Goal: Task Accomplishment & Management: Complete application form

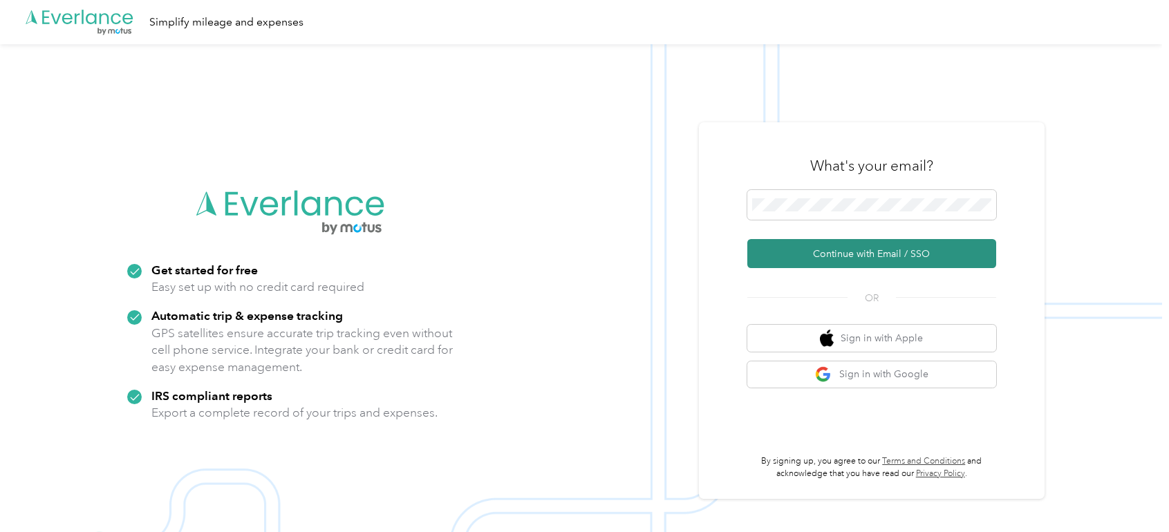
click at [831, 246] on button "Continue with Email / SSO" at bounding box center [871, 253] width 249 height 29
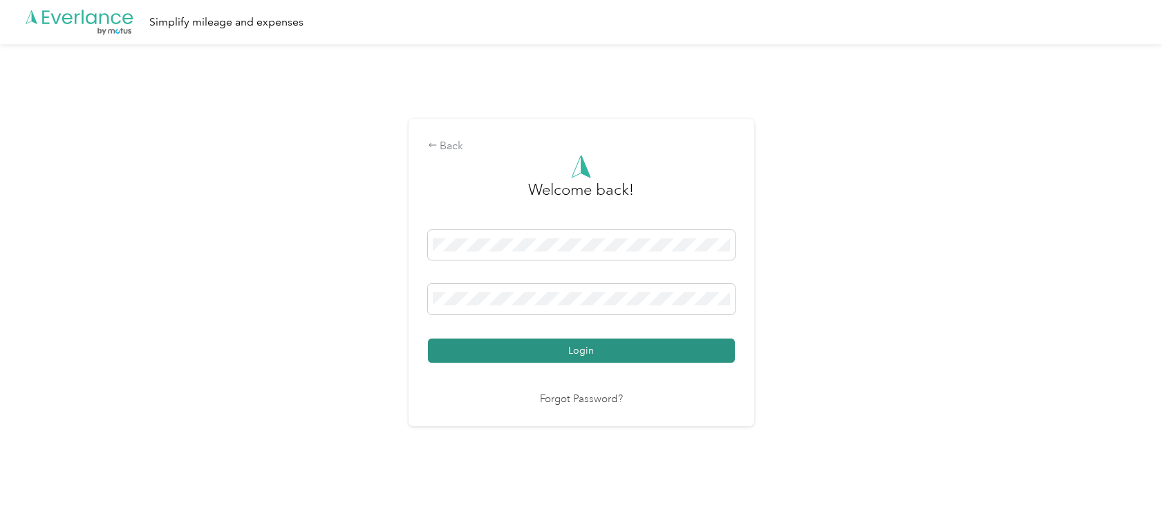
click at [549, 350] on button "Login" at bounding box center [581, 351] width 307 height 24
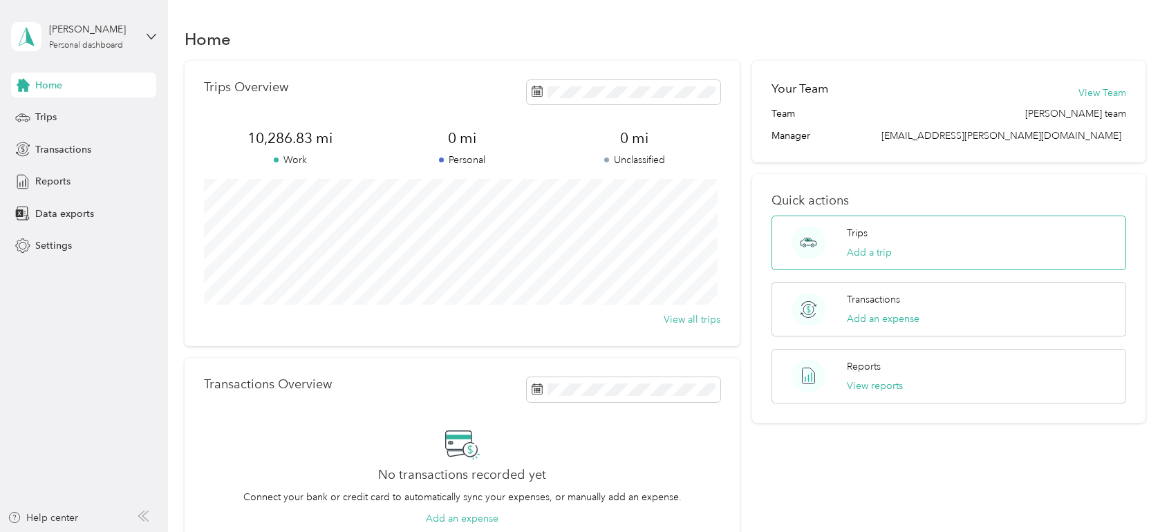
click at [872, 242] on div "Trips Add a trip" at bounding box center [869, 243] width 45 height 34
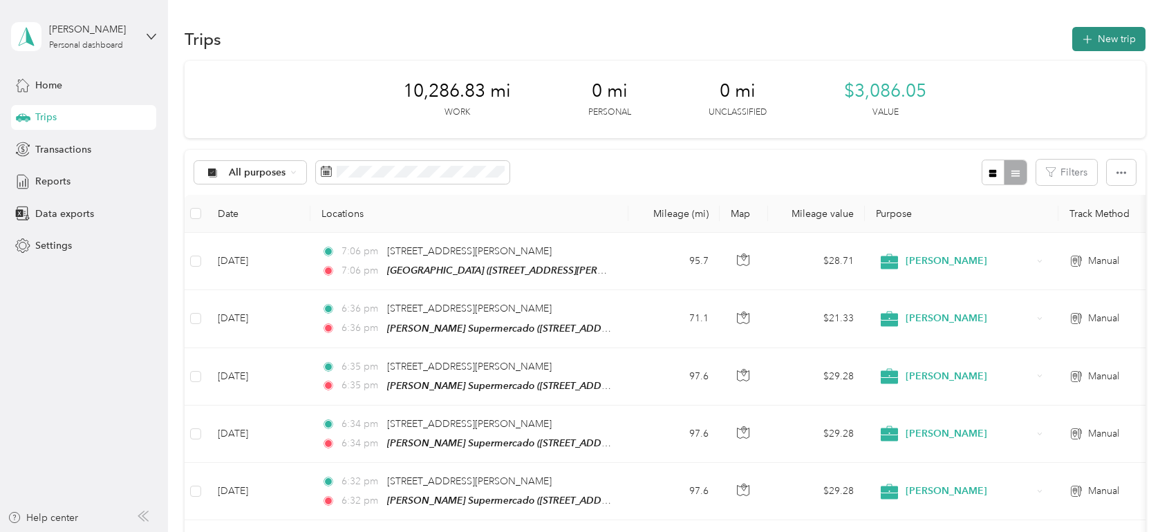
click at [1102, 39] on button "New trip" at bounding box center [1108, 39] width 73 height 24
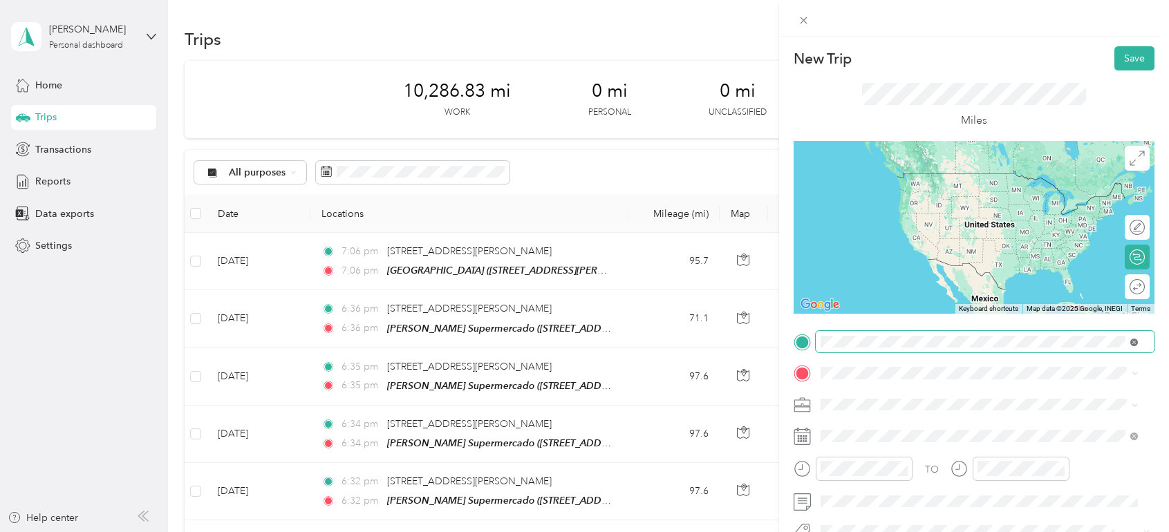
click at [1132, 341] on icon at bounding box center [1135, 343] width 8 height 8
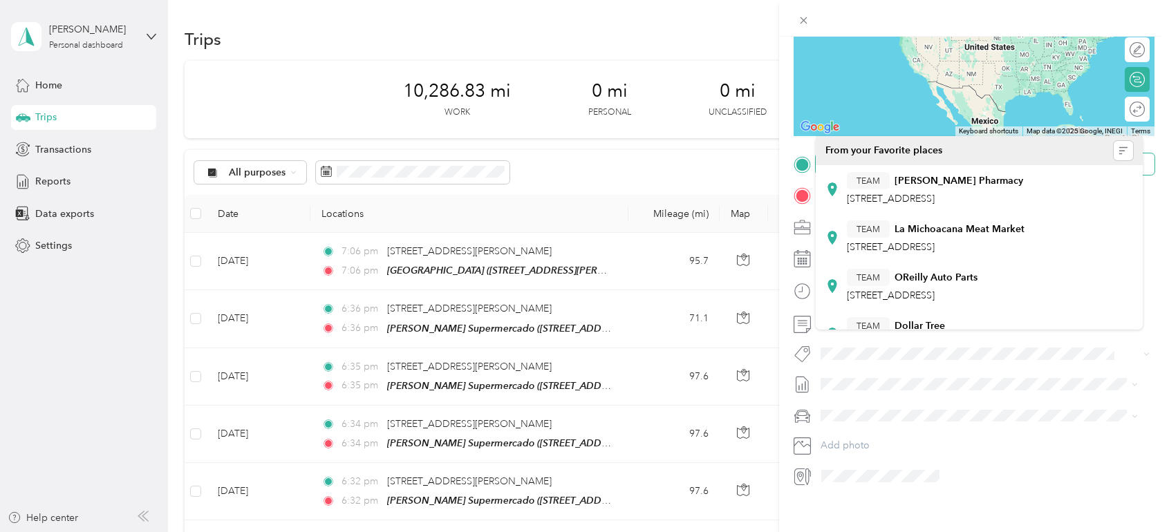
scroll to position [195, 0]
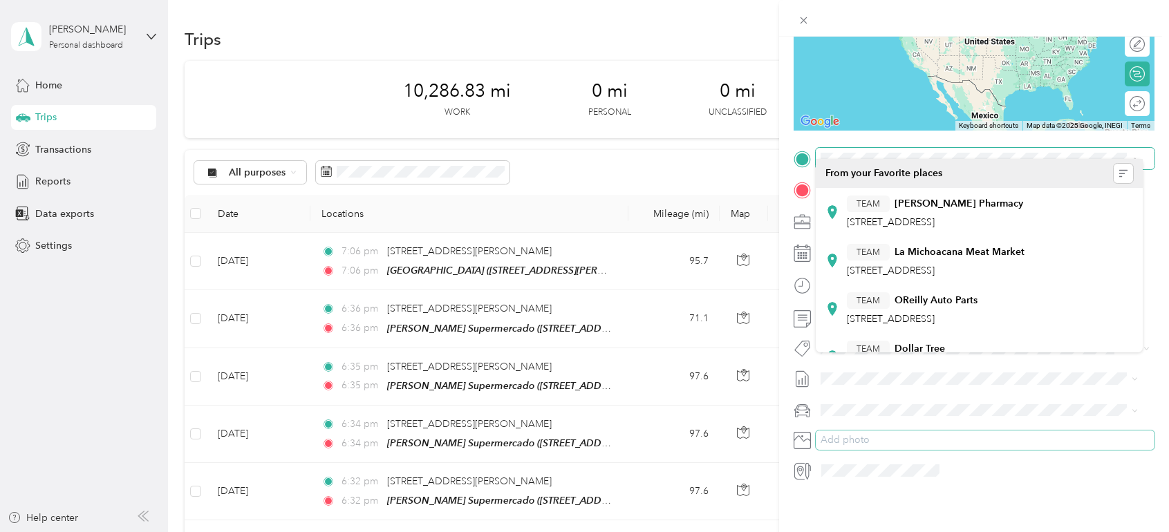
click at [1011, 431] on button "Add photo" at bounding box center [985, 440] width 339 height 19
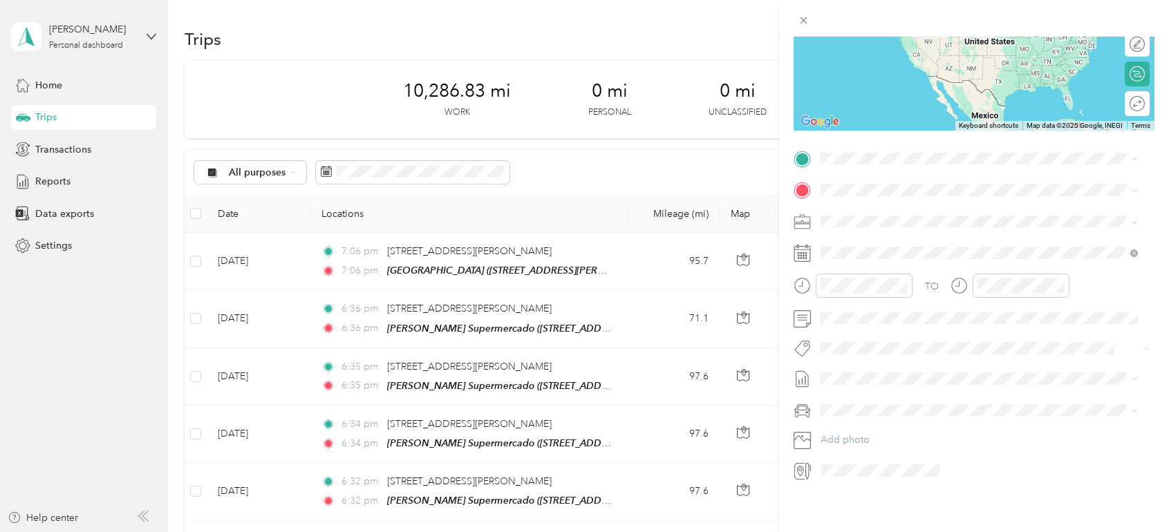
click at [867, 203] on span "[STREET_ADDRESS][PERSON_NAME][US_STATE]" at bounding box center [954, 197] width 215 height 12
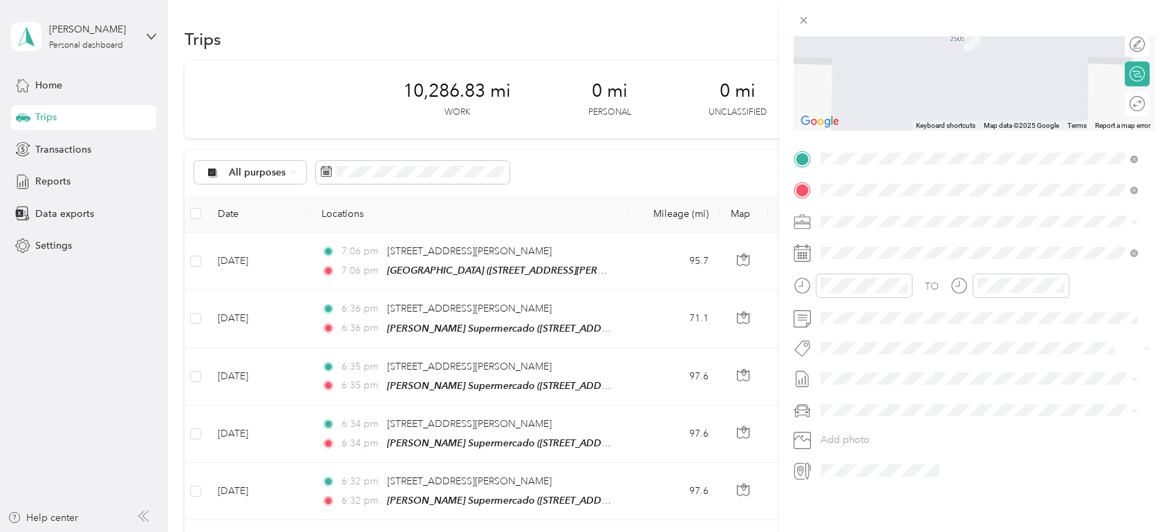
click at [895, 241] on div "TEAM [GEOGRAPHIC_DATA] [STREET_ADDRESS][PERSON_NAME]" at bounding box center [929, 244] width 165 height 34
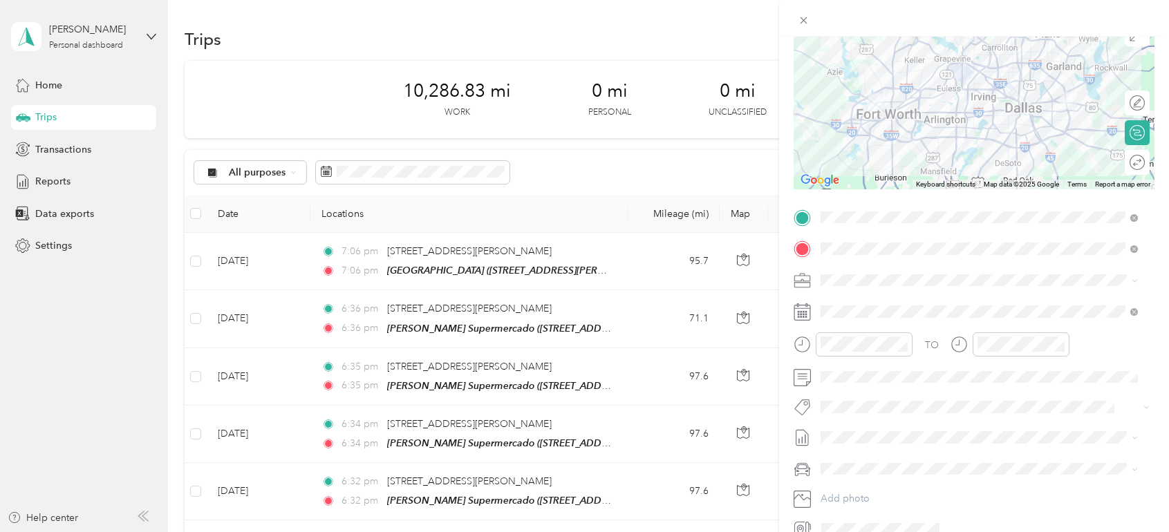
scroll to position [54, 0]
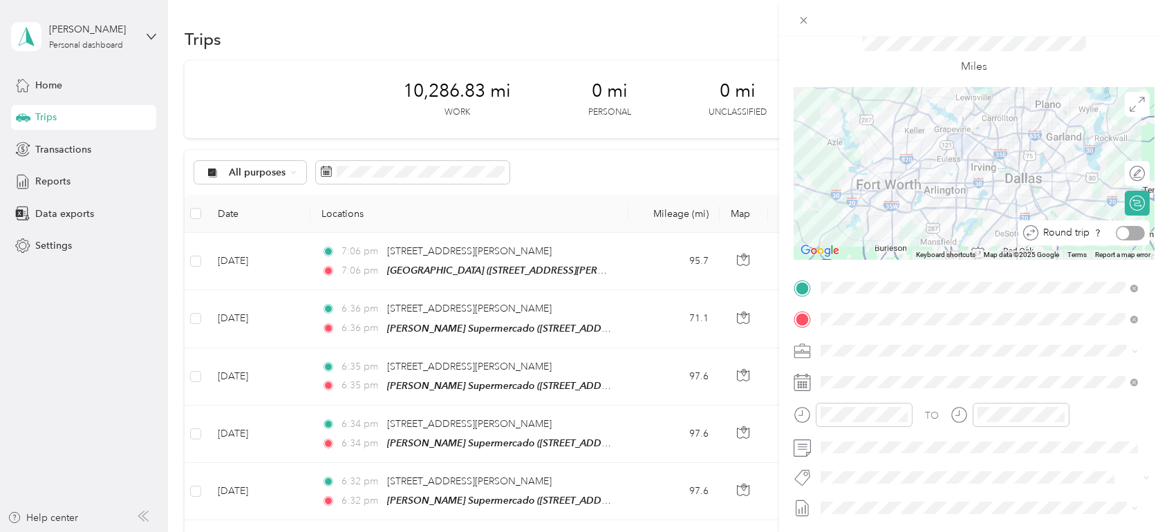
click at [1126, 229] on div at bounding box center [1130, 233] width 29 height 15
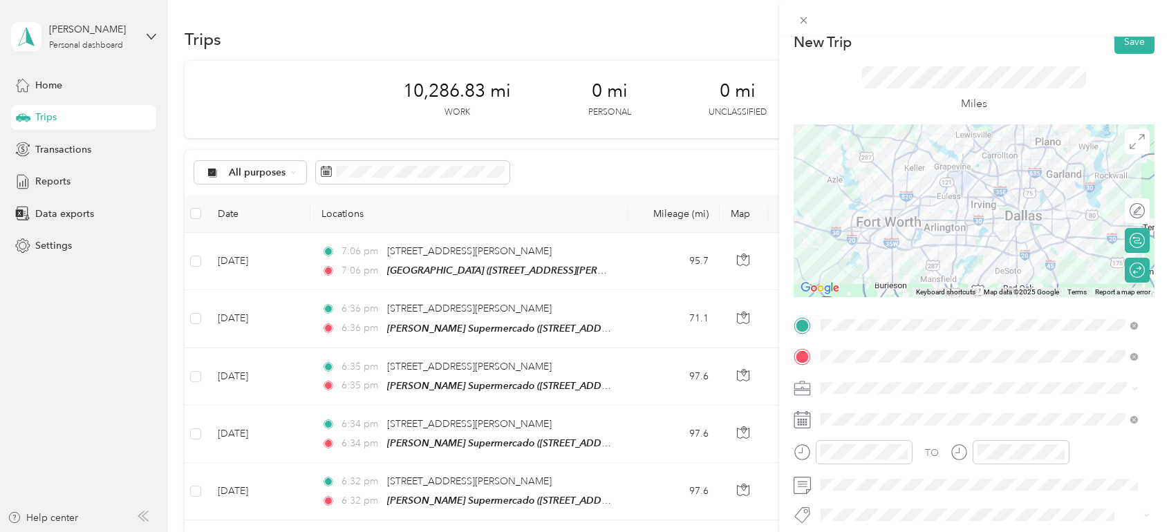
scroll to position [0, 0]
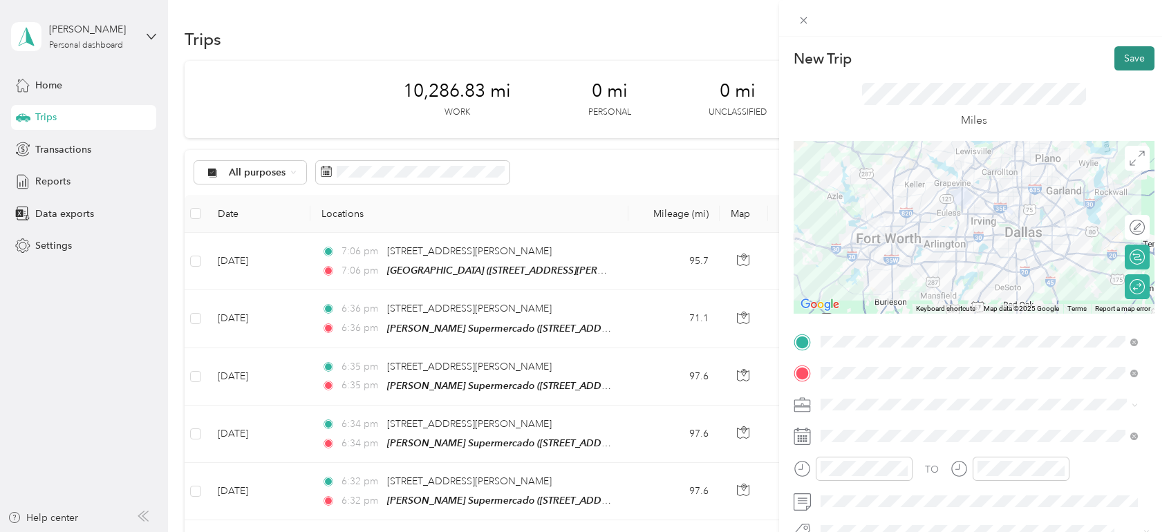
click at [1119, 51] on button "Save" at bounding box center [1135, 58] width 40 height 24
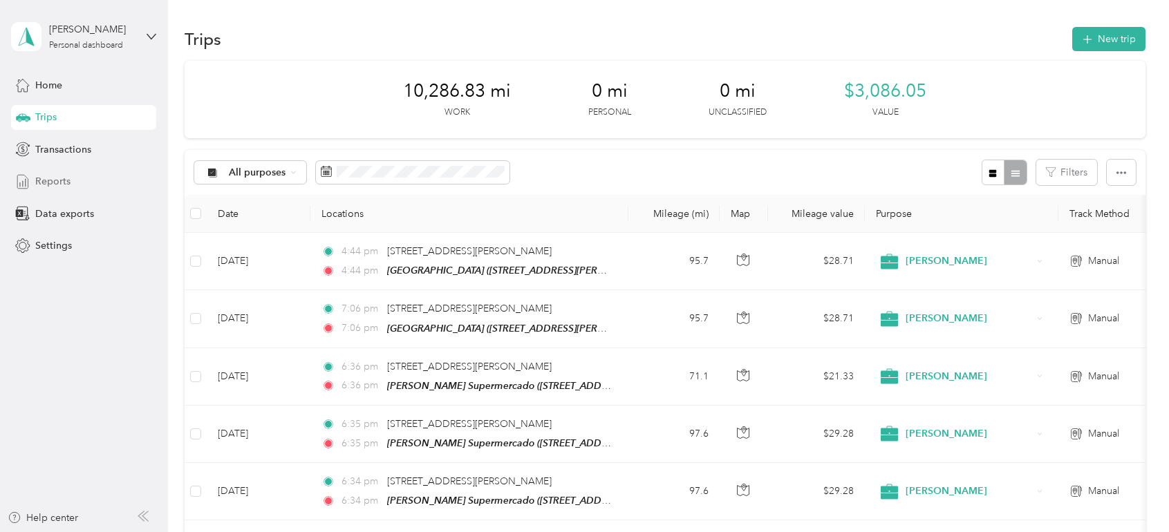
click at [41, 177] on span "Reports" at bounding box center [52, 181] width 35 height 15
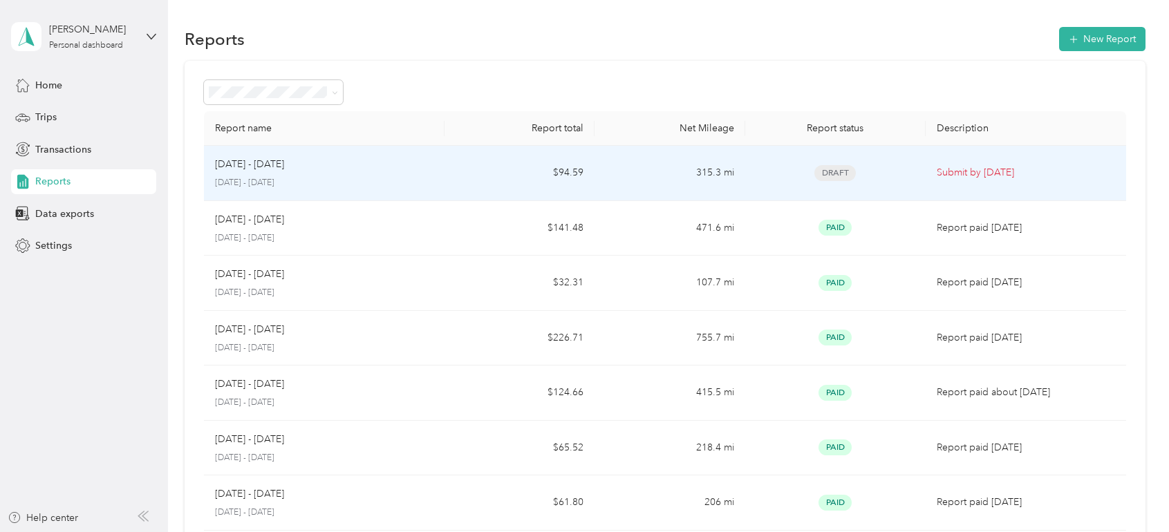
click at [633, 169] on td "315.3 mi" at bounding box center [670, 173] width 150 height 55
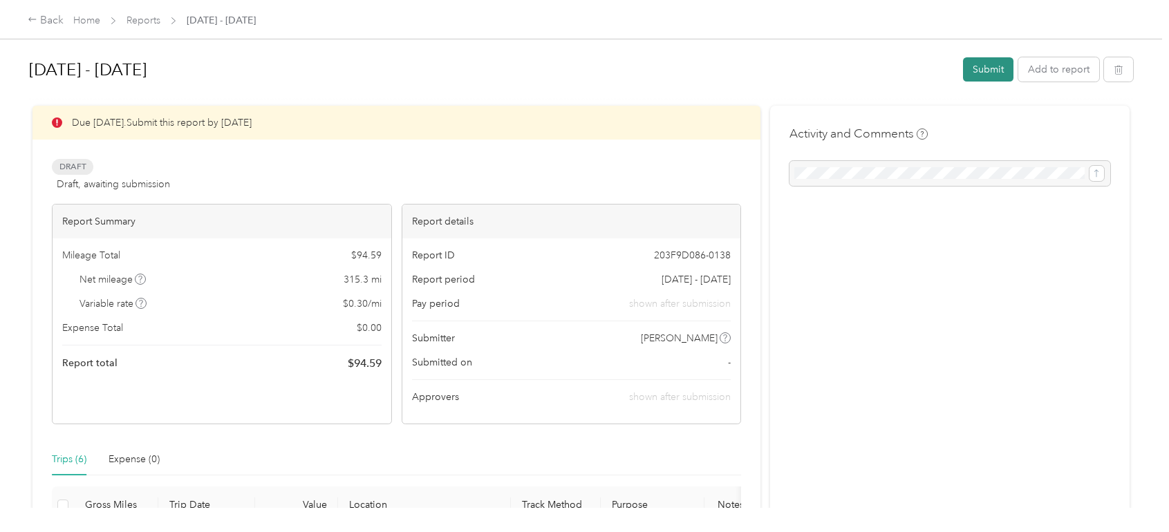
click at [987, 59] on button "Submit" at bounding box center [988, 69] width 50 height 24
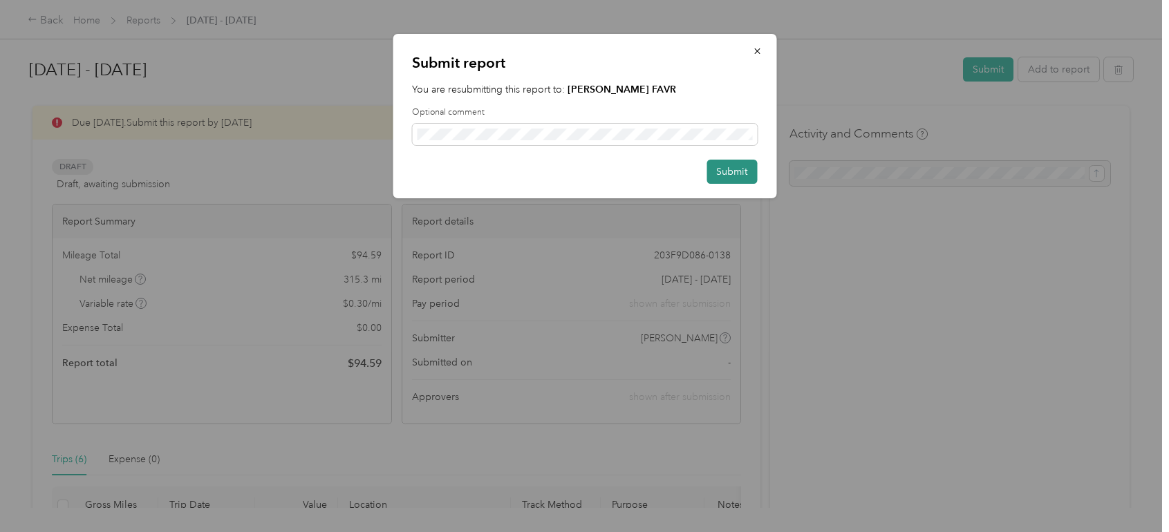
click at [745, 166] on button "Submit" at bounding box center [732, 172] width 50 height 24
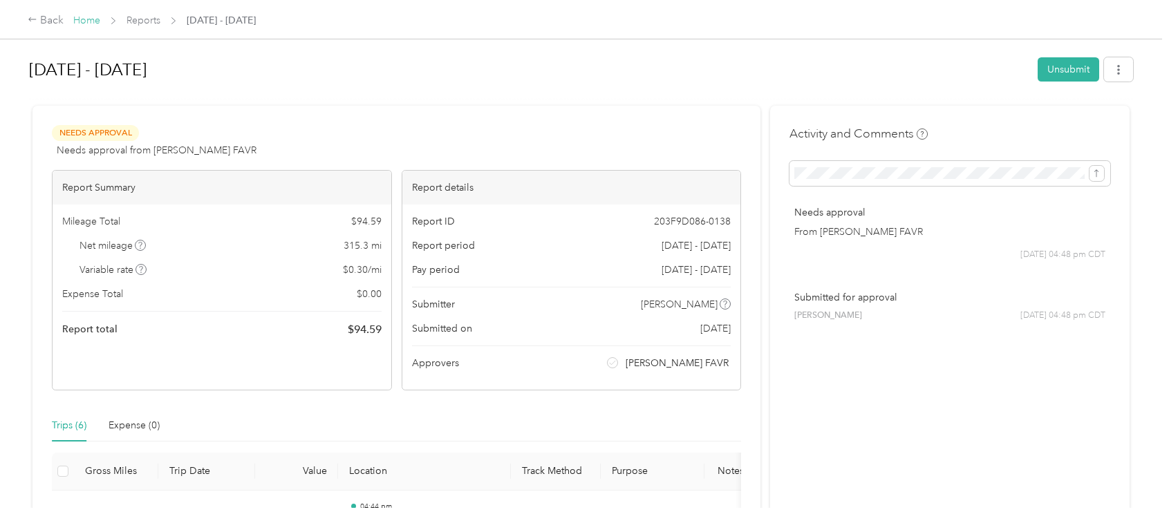
click at [89, 17] on link "Home" at bounding box center [86, 21] width 27 height 12
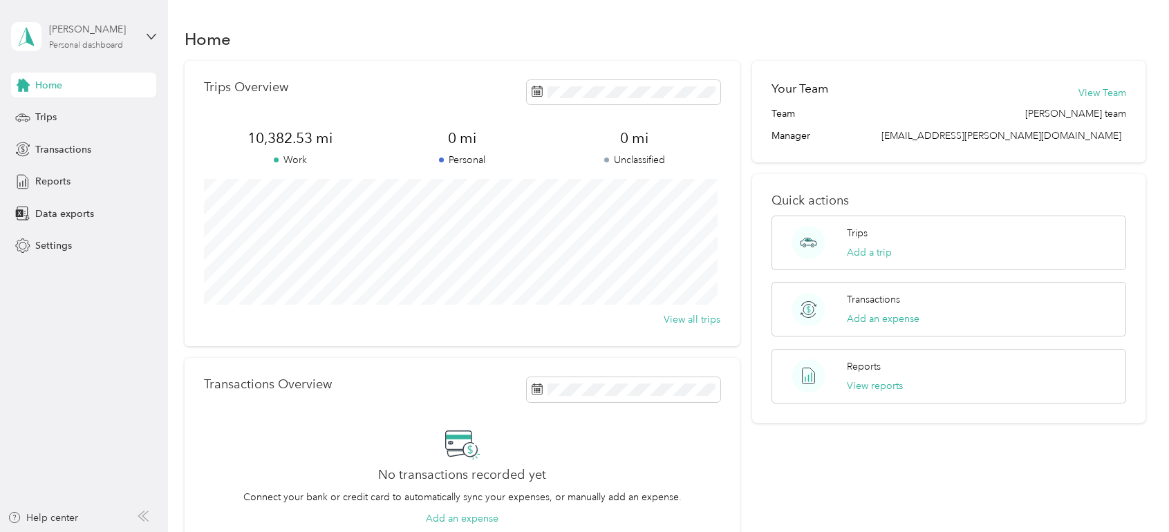
click at [91, 26] on div "[PERSON_NAME]" at bounding box center [92, 29] width 86 height 15
click at [39, 111] on div "Log out" at bounding box center [50, 106] width 53 height 15
